Goal: Learn about a topic

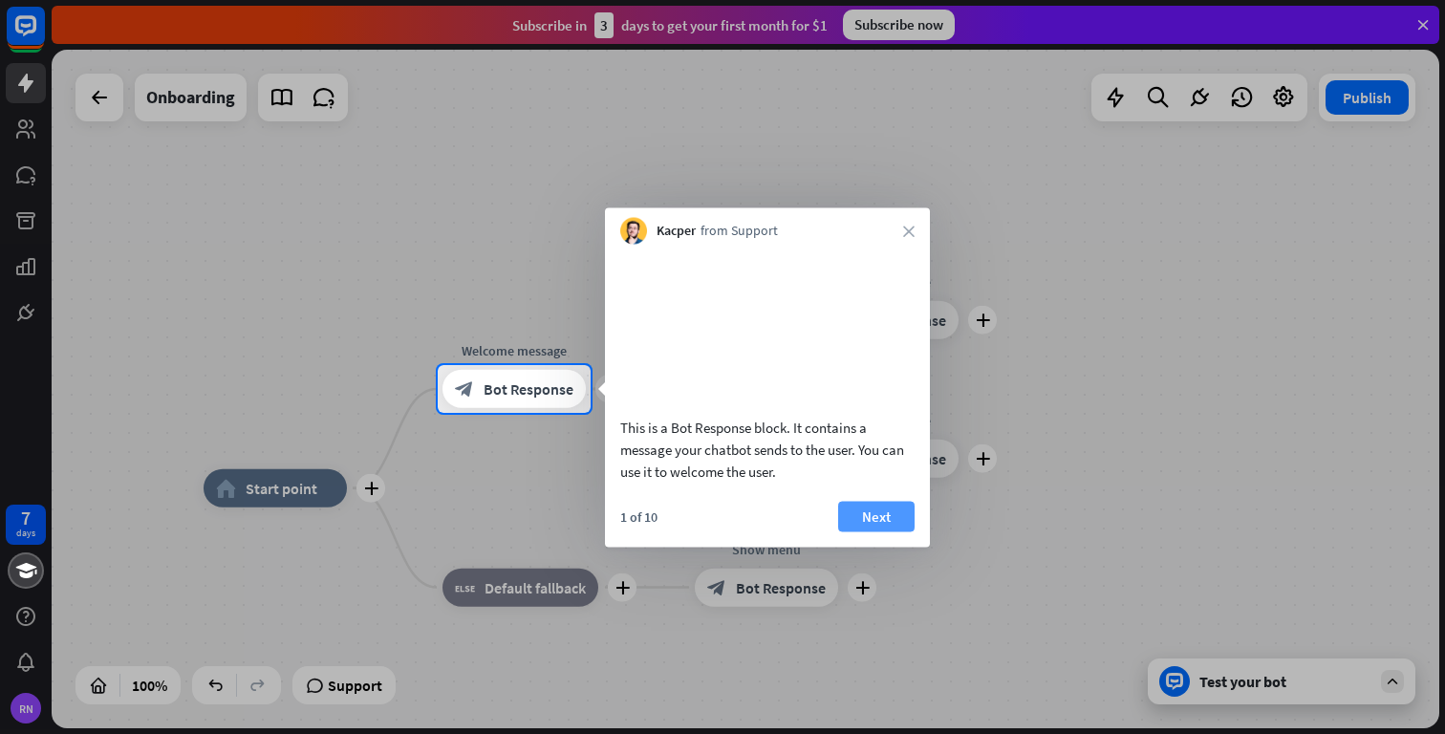
click at [875, 531] on button "Next" at bounding box center [876, 516] width 76 height 31
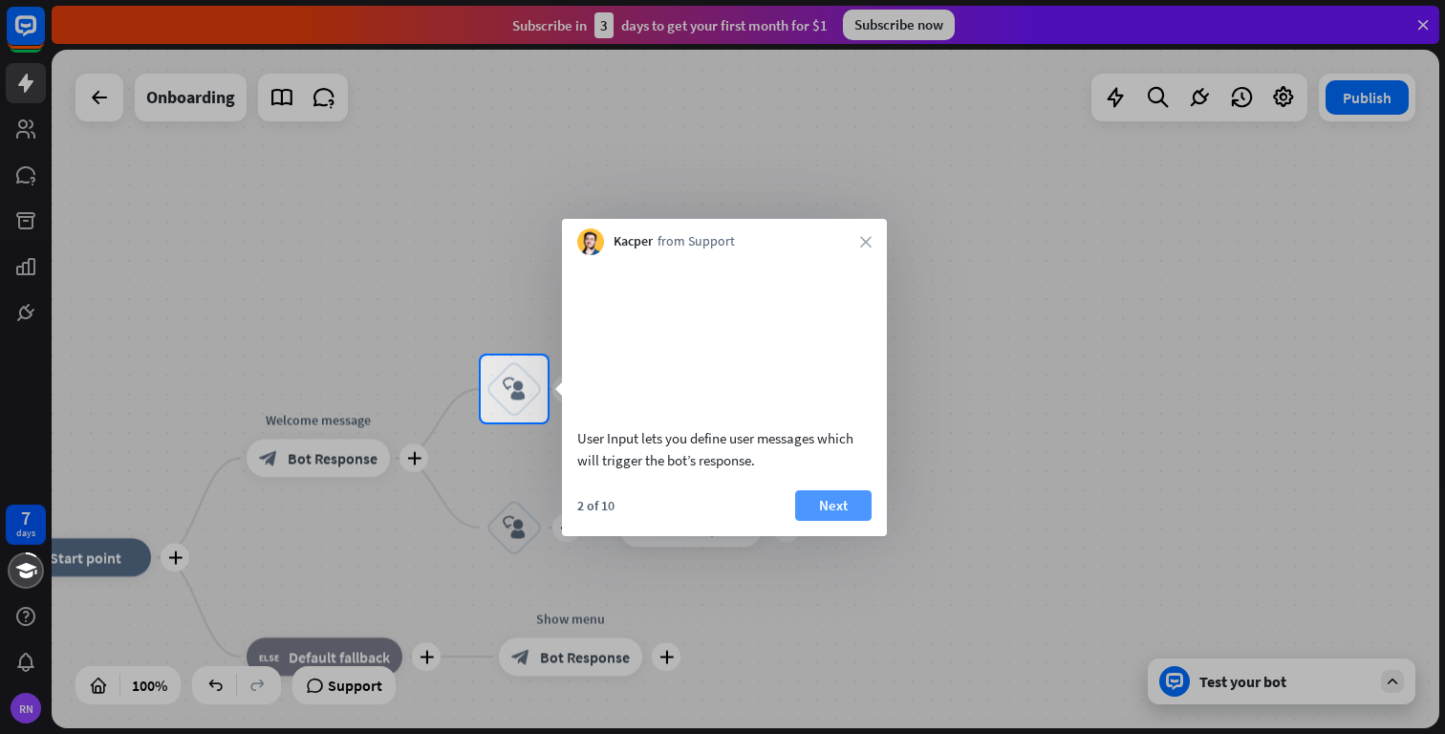
click at [847, 521] on button "Next" at bounding box center [833, 505] width 76 height 31
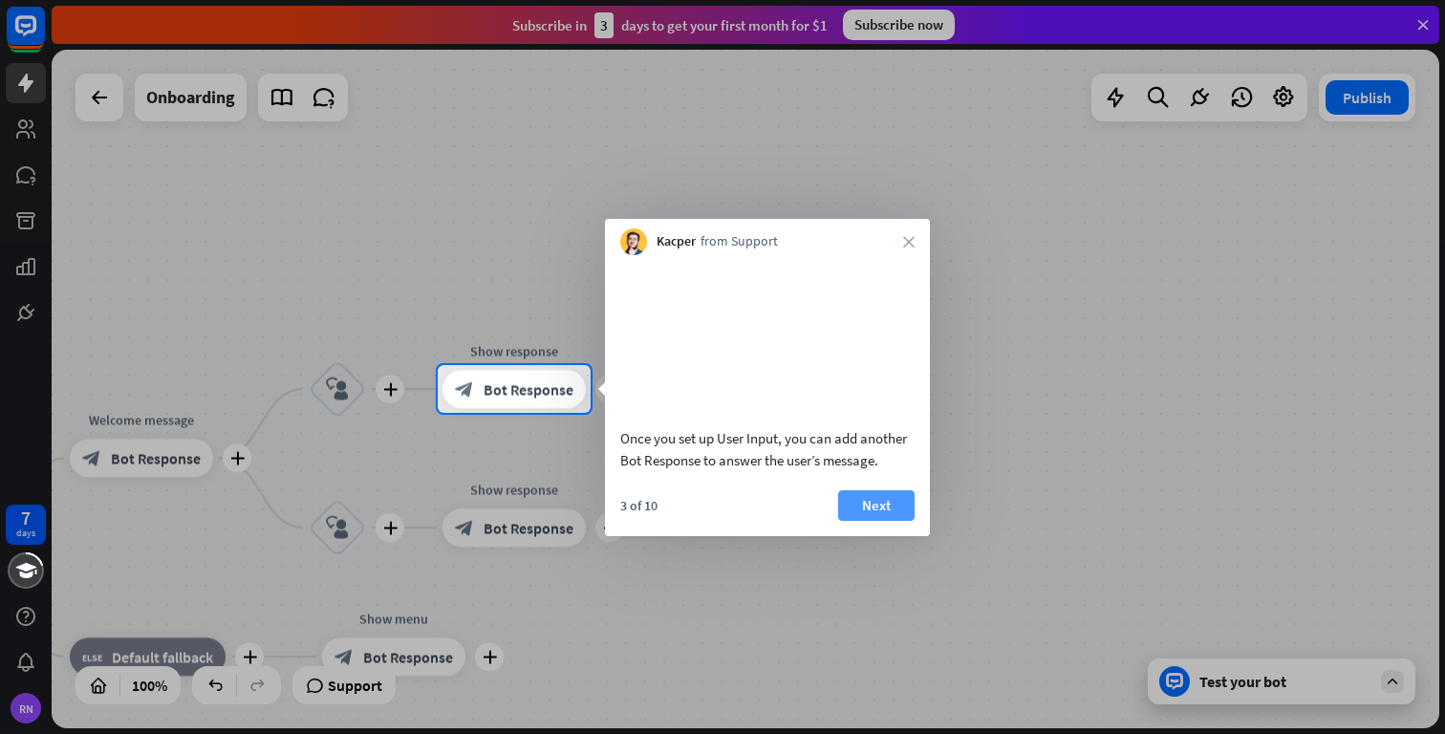
click at [847, 521] on button "Next" at bounding box center [876, 505] width 76 height 31
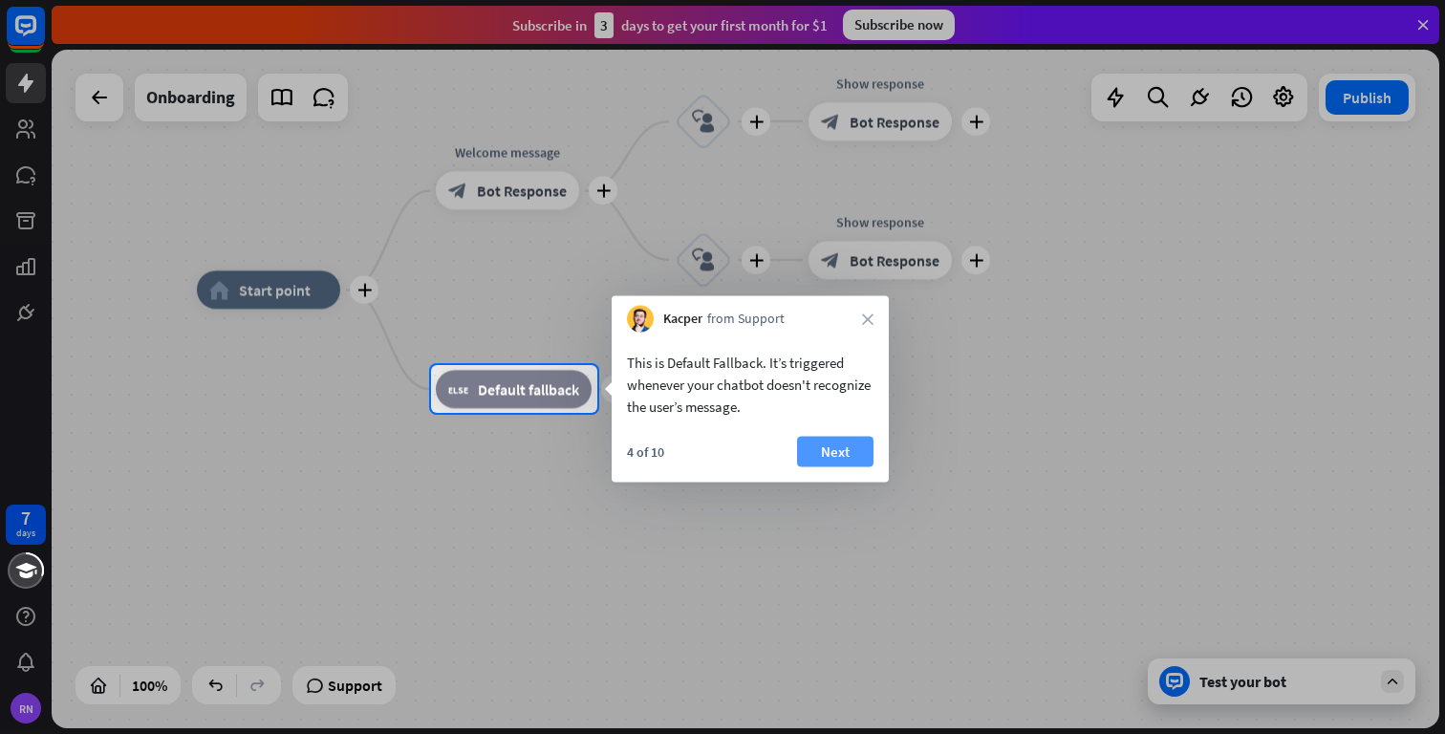
click at [823, 454] on button "Next" at bounding box center [835, 452] width 76 height 31
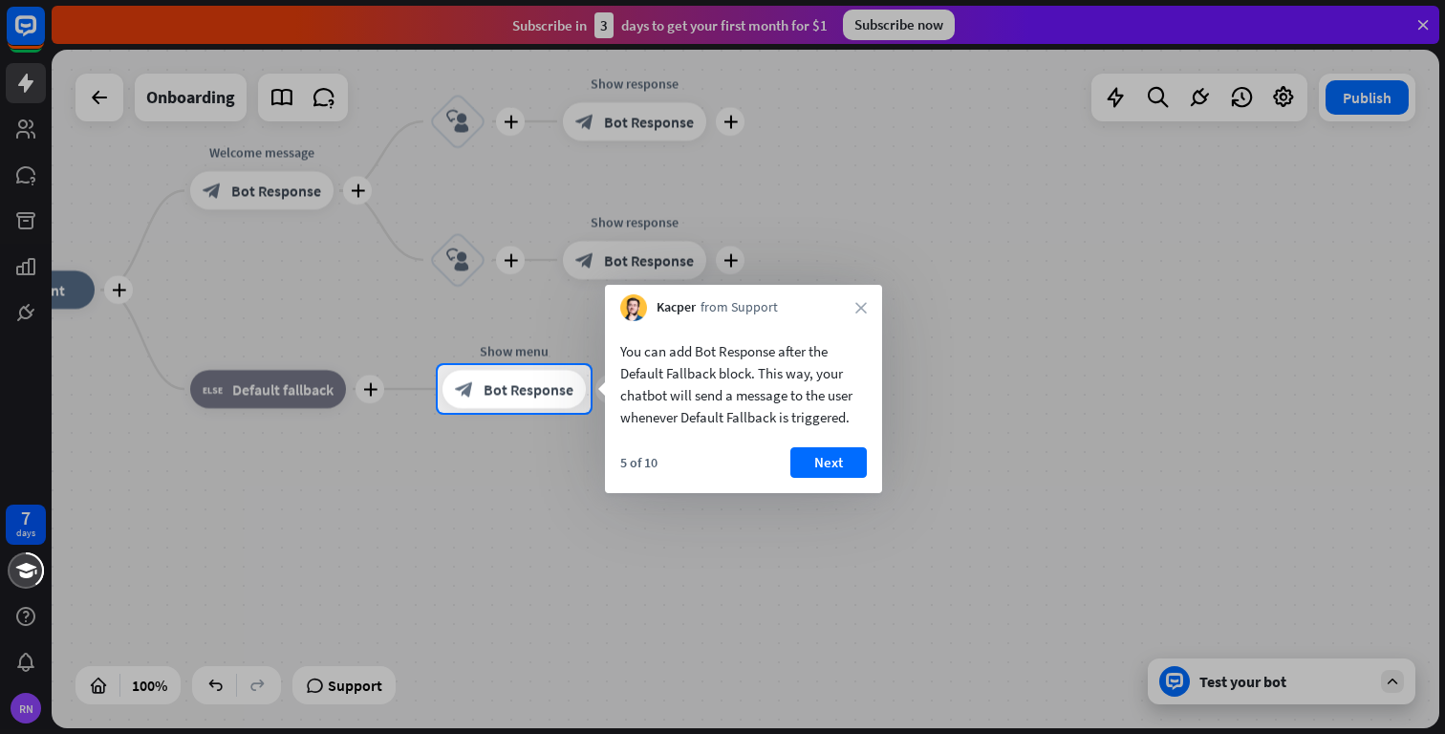
click at [823, 454] on button "Next" at bounding box center [828, 462] width 76 height 31
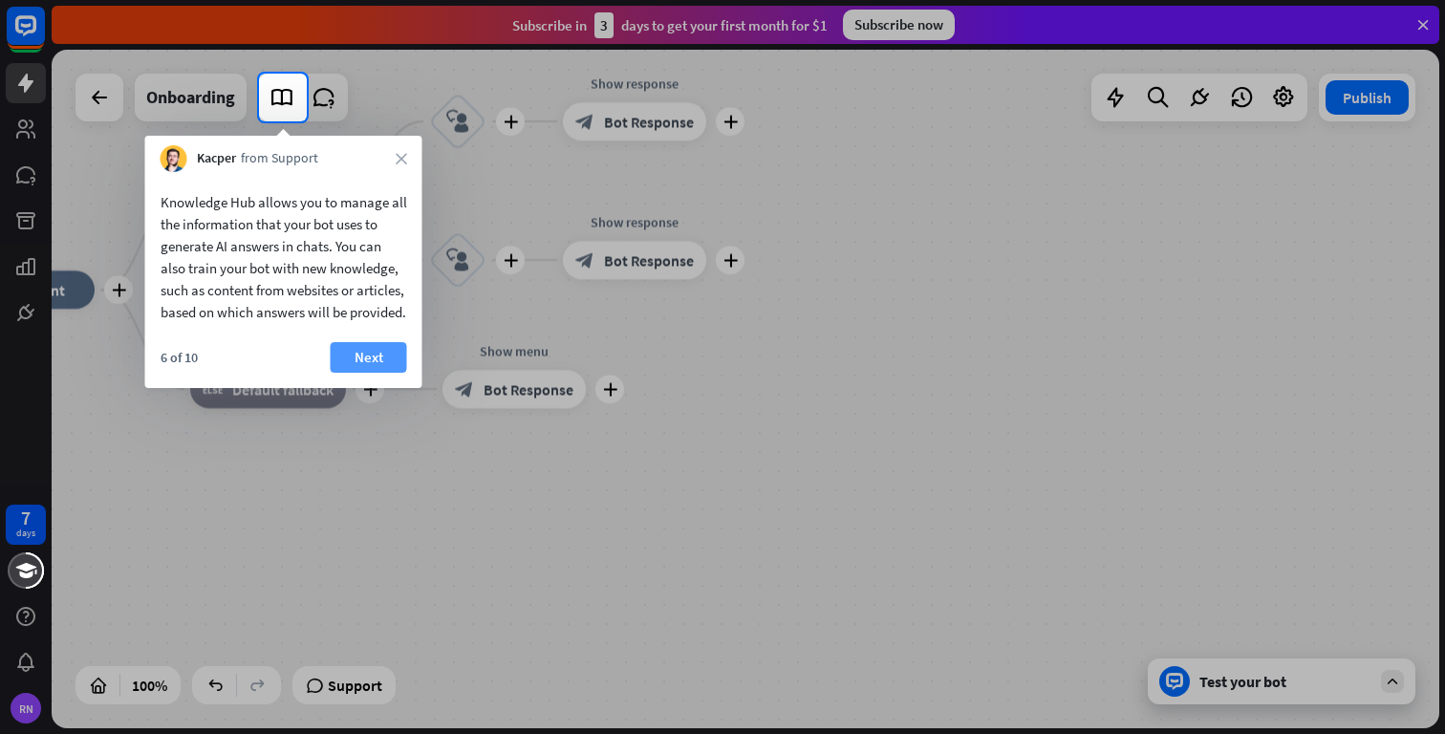
click at [377, 366] on button "Next" at bounding box center [369, 357] width 76 height 31
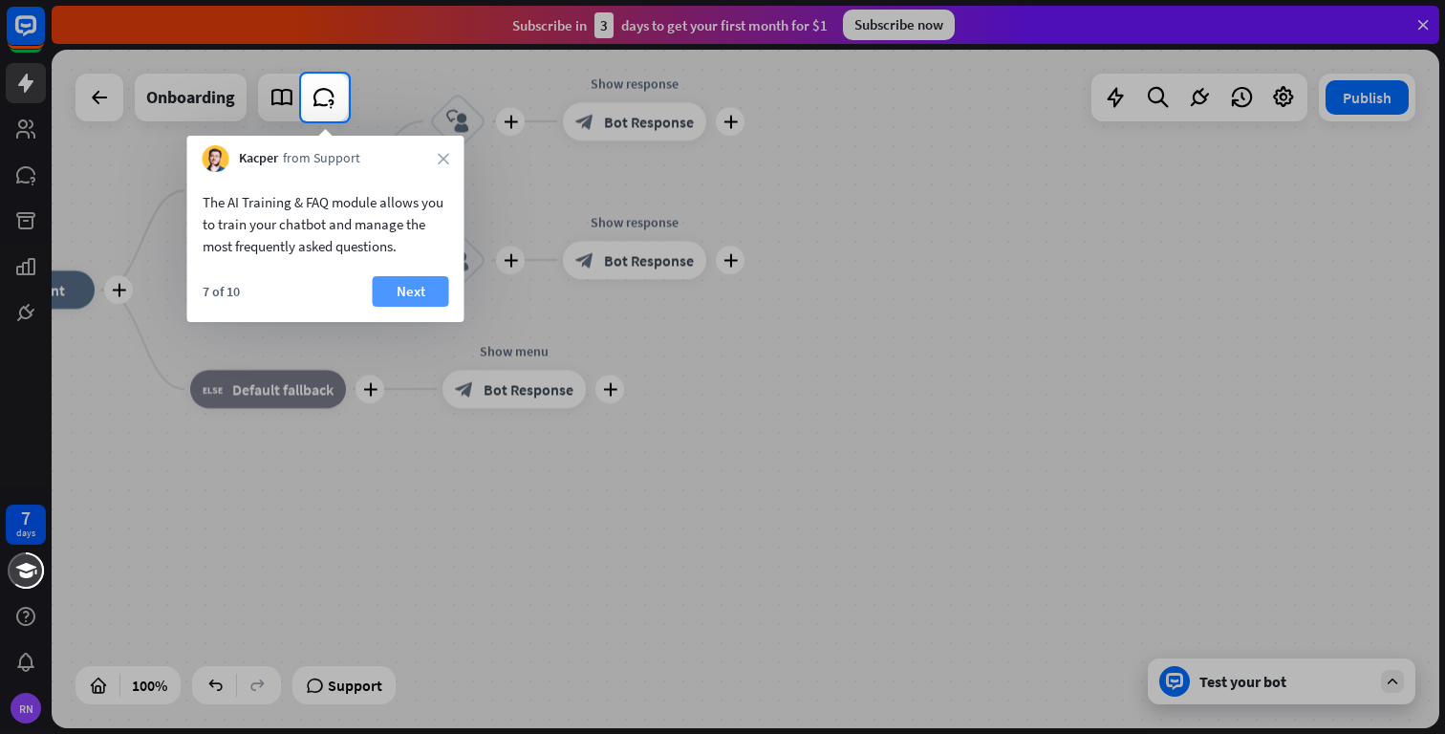
click at [404, 296] on button "Next" at bounding box center [411, 291] width 76 height 31
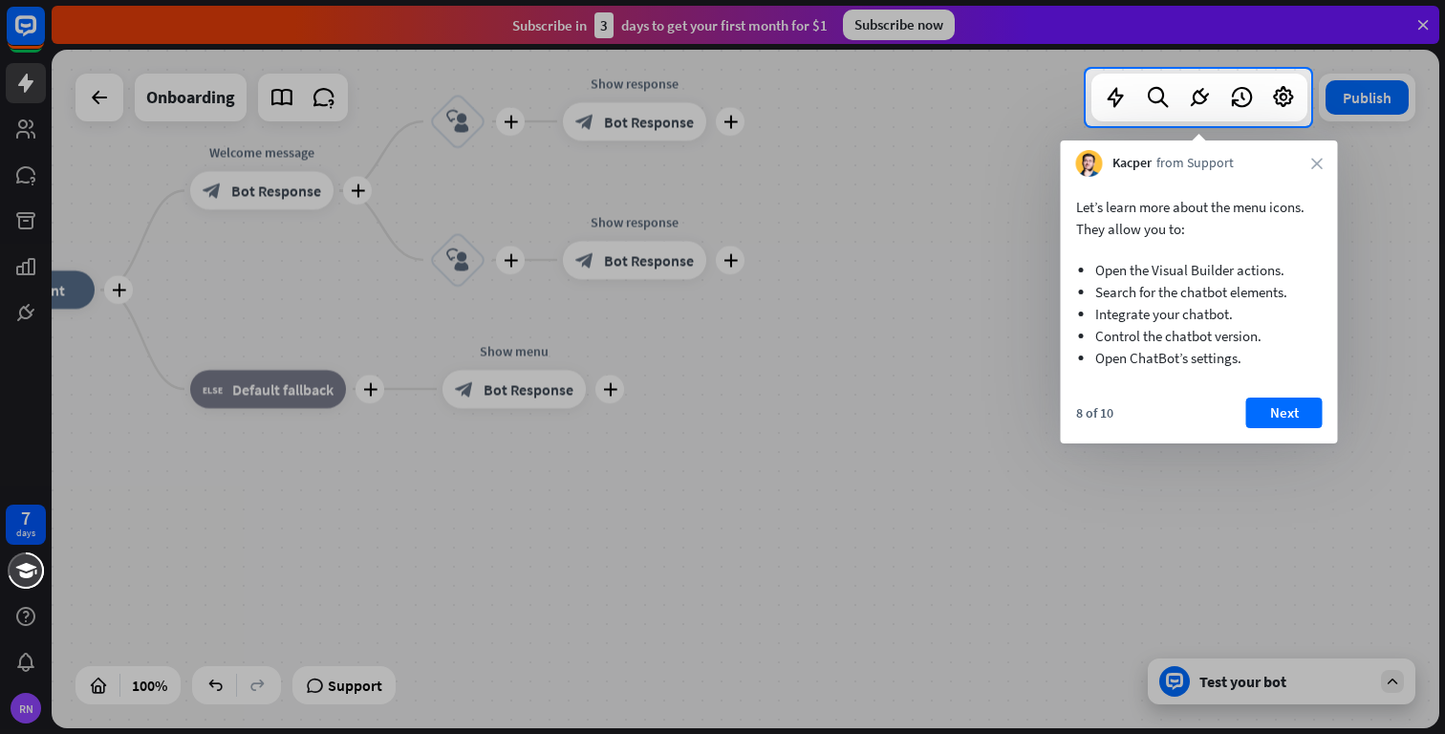
click at [1282, 396] on div "Let’s learn more about the menu icons. They allow you to: Open the Visual Build…" at bounding box center [1199, 310] width 277 height 267
click at [1281, 400] on button "Next" at bounding box center [1284, 413] width 76 height 31
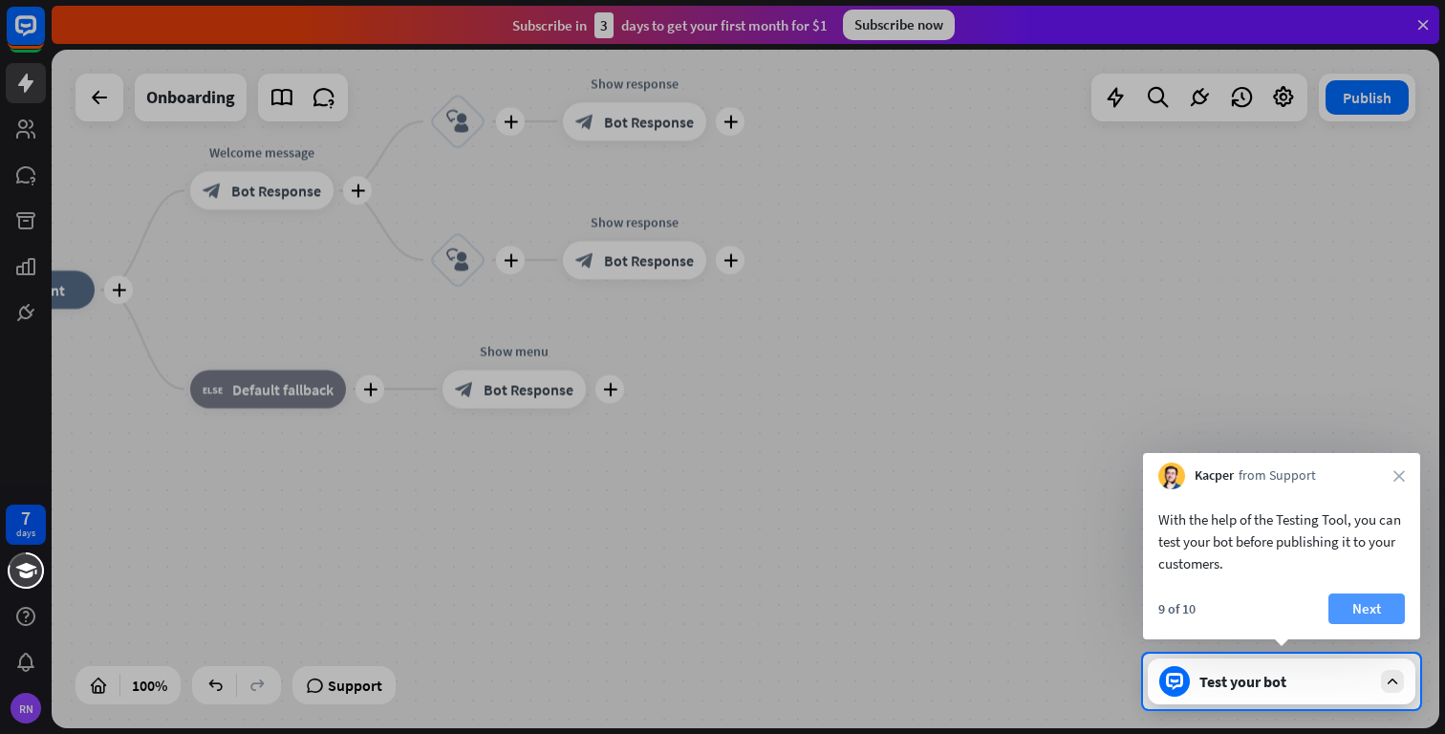
click at [1346, 610] on button "Next" at bounding box center [1367, 609] width 76 height 31
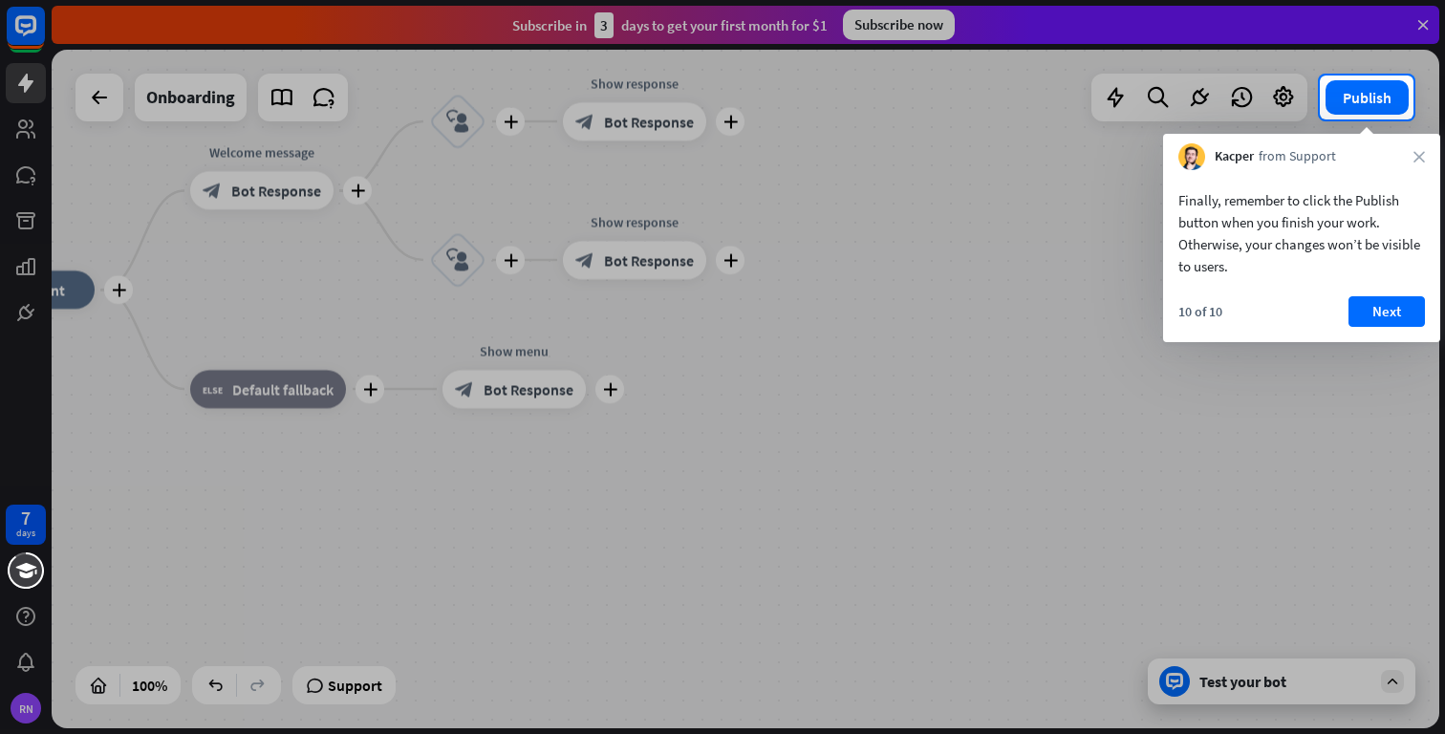
click at [1367, 328] on div "10 of 10 Next" at bounding box center [1301, 319] width 277 height 46
click at [1373, 307] on button "Next" at bounding box center [1387, 311] width 76 height 31
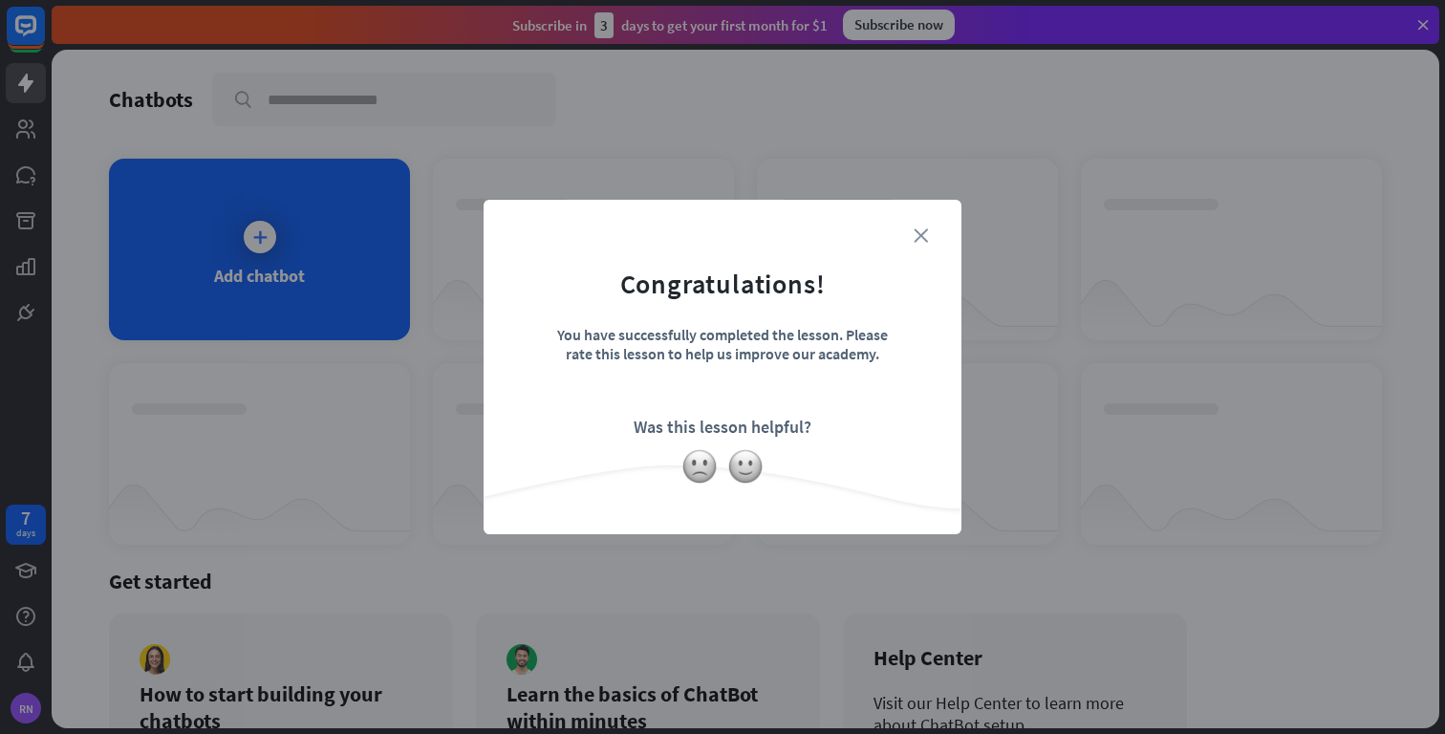
click at [918, 230] on icon "close" at bounding box center [921, 235] width 14 height 14
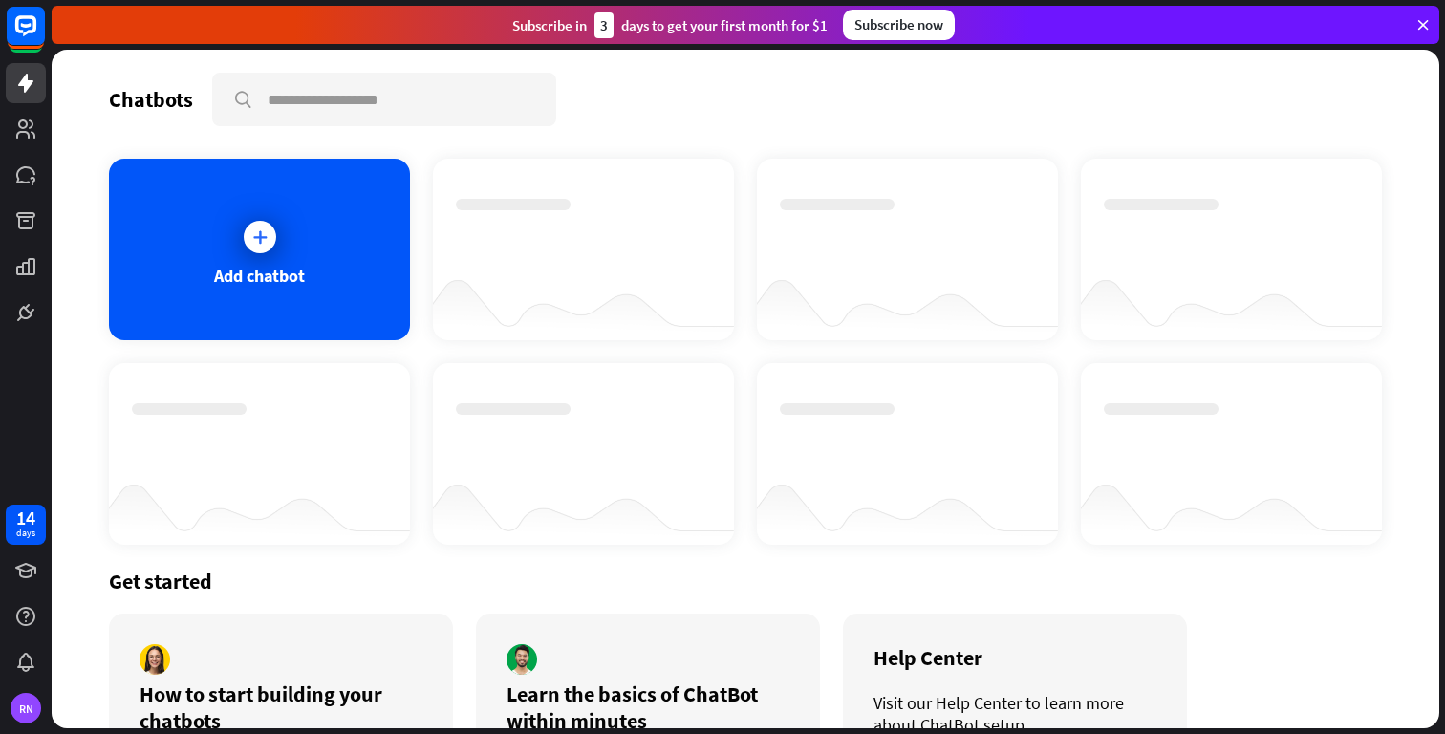
drag, startPoint x: 627, startPoint y: 28, endPoint x: 673, endPoint y: 31, distance: 46.0
click at [668, 30] on div "Subscribe [DATE] to get your first month for $1" at bounding box center [669, 25] width 315 height 26
click at [22, 707] on div "RN" at bounding box center [26, 708] width 31 height 31
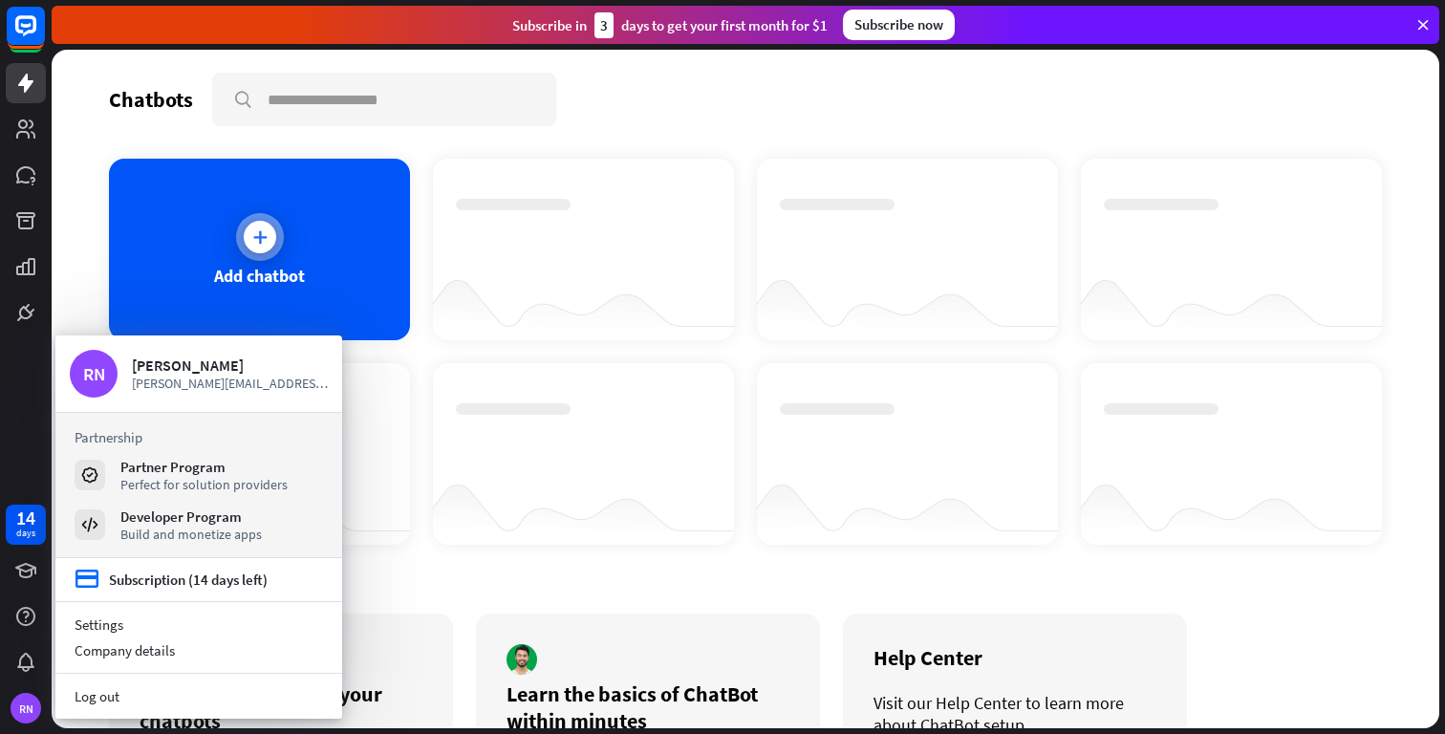
click at [300, 245] on div "Add chatbot" at bounding box center [259, 250] width 301 height 182
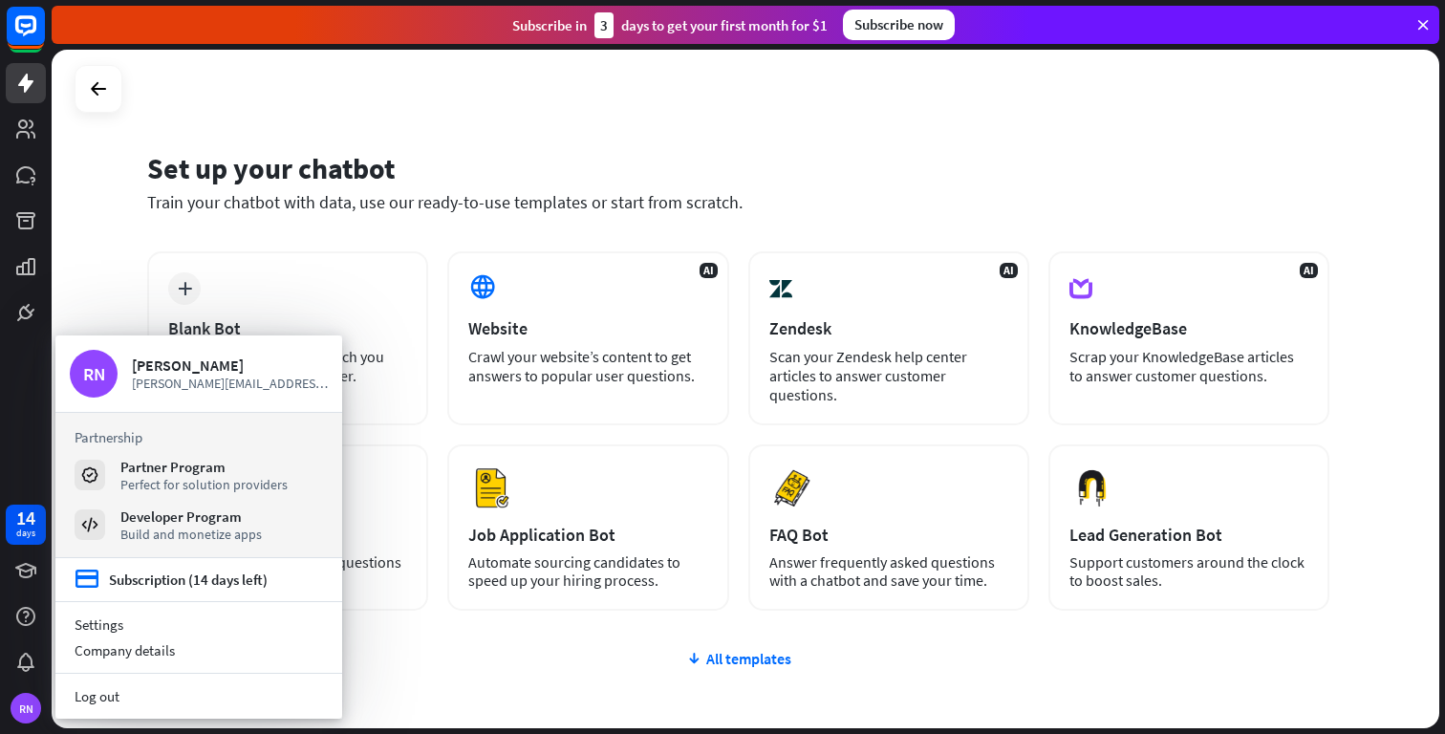
click at [389, 139] on div "Set up your chatbot Train your chatbot with data, use our ready-to-use template…" at bounding box center [738, 194] width 1182 height 116
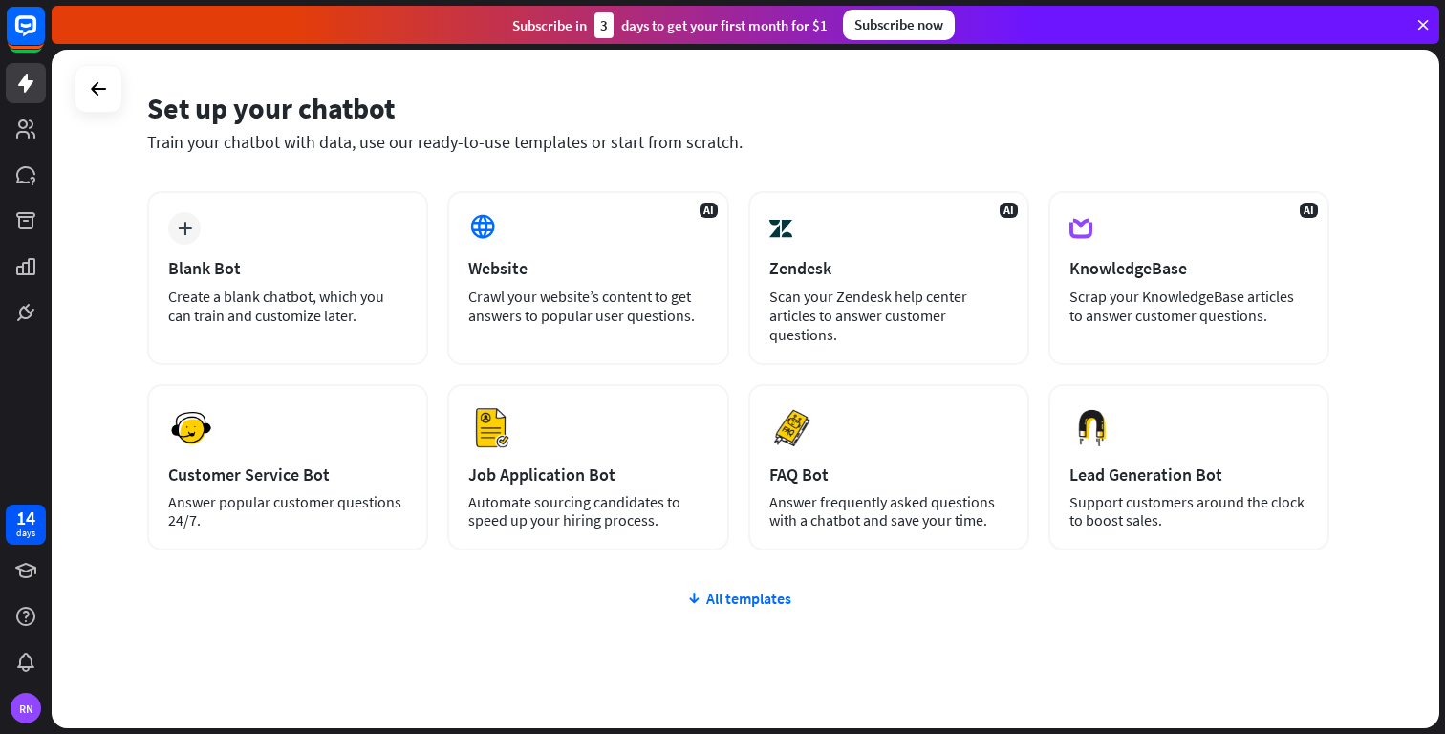
scroll to position [112, 0]
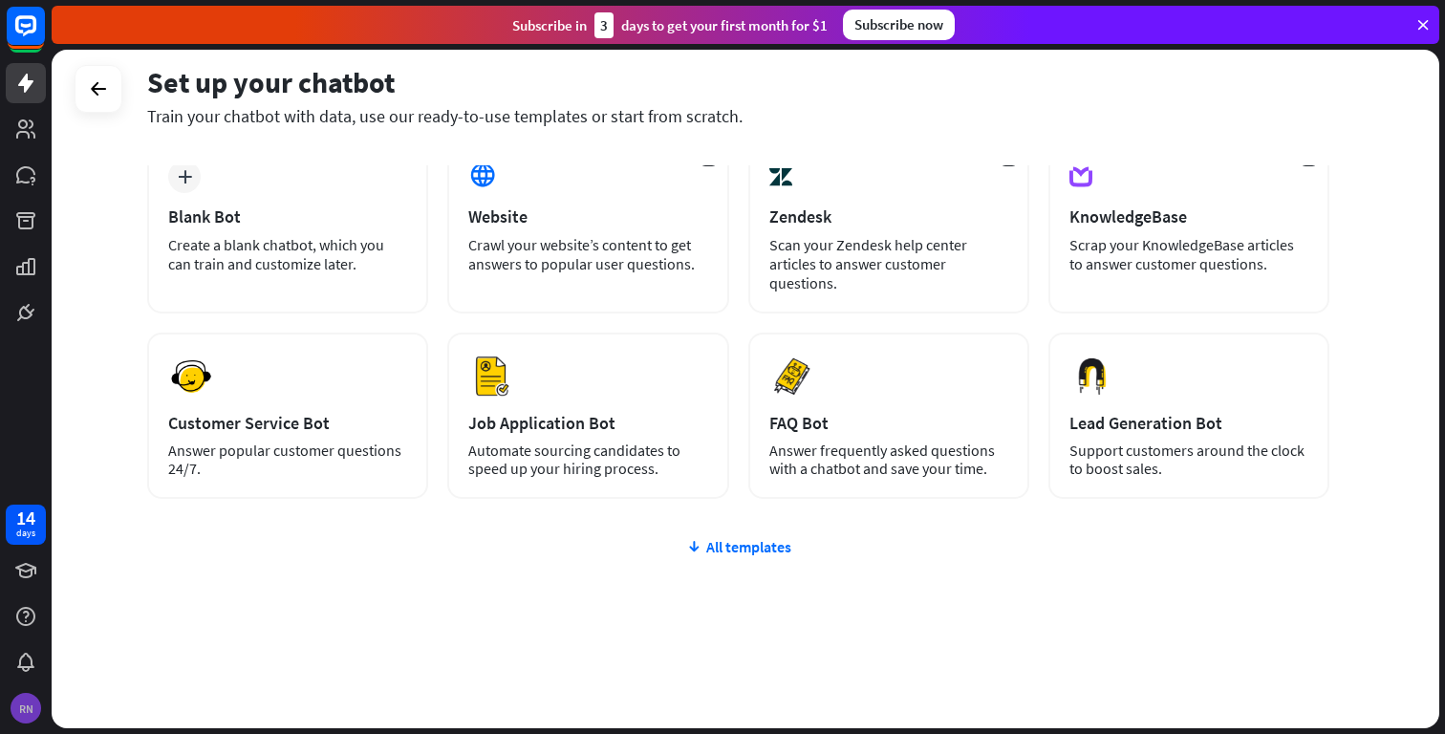
click at [26, 705] on div "RN" at bounding box center [26, 708] width 31 height 31
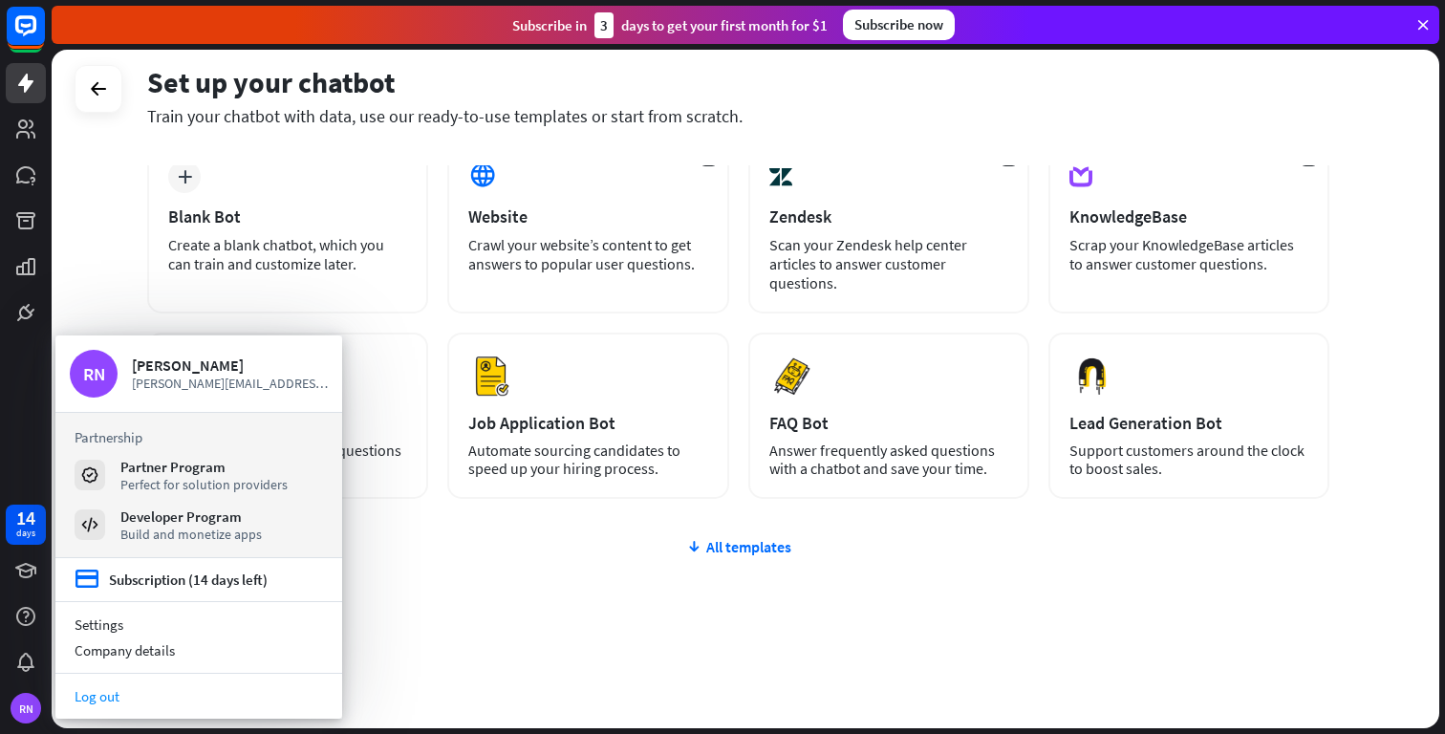
click at [114, 691] on link "Log out" at bounding box center [198, 696] width 287 height 26
